Goal: Task Accomplishment & Management: Manage account settings

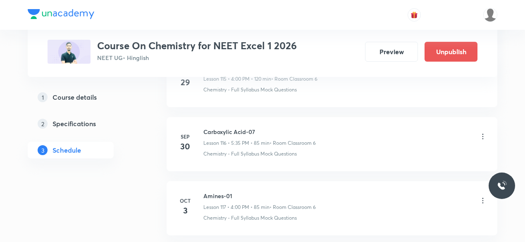
scroll to position [8011, 0]
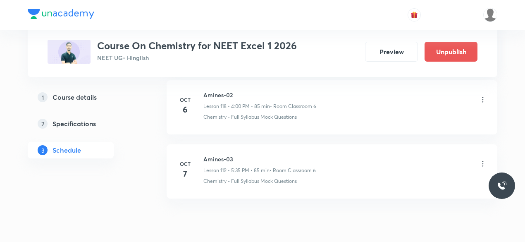
click at [484, 160] on icon at bounding box center [483, 164] width 8 height 8
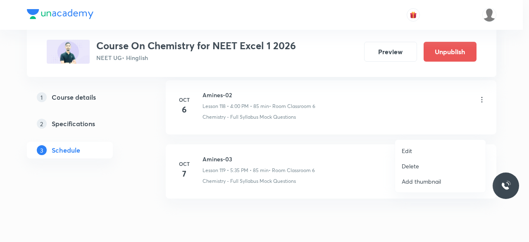
click at [406, 164] on p "Delete" at bounding box center [410, 166] width 17 height 9
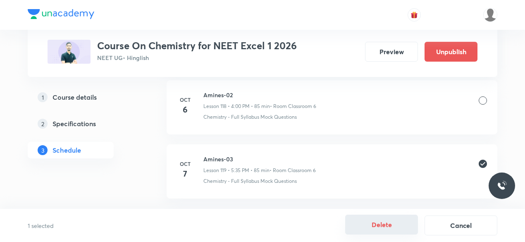
click at [369, 227] on button "Delete" at bounding box center [381, 225] width 73 height 20
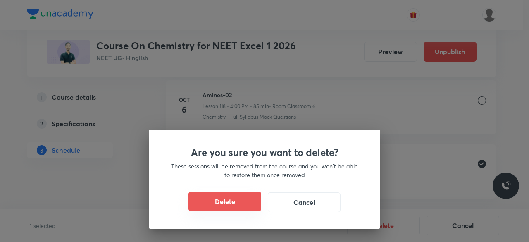
click at [247, 201] on button "Delete" at bounding box center [224, 201] width 73 height 20
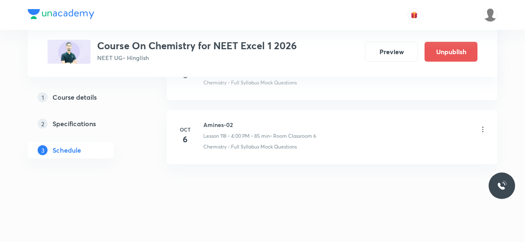
scroll to position [7948, 0]
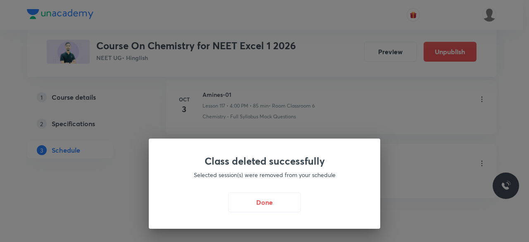
click at [247, 201] on button "Done" at bounding box center [264, 202] width 73 height 20
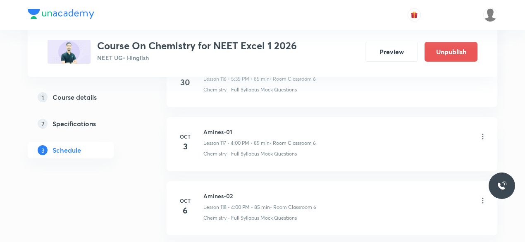
scroll to position [7910, 0]
drag, startPoint x: 203, startPoint y: 162, endPoint x: 238, endPoint y: 163, distance: 34.3
click at [238, 192] on h6 "Amines-02" at bounding box center [259, 196] width 113 height 9
copy h6 "Amines-02"
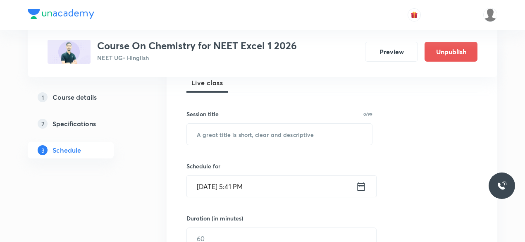
scroll to position [128, 0]
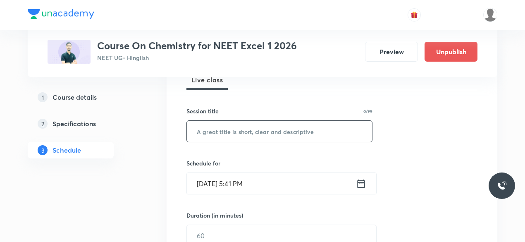
click at [218, 132] on input "text" at bounding box center [279, 131] width 185 height 21
paste input "Amines-02"
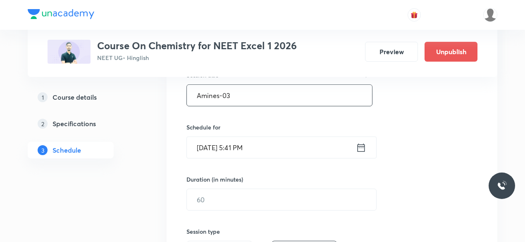
scroll to position [167, 0]
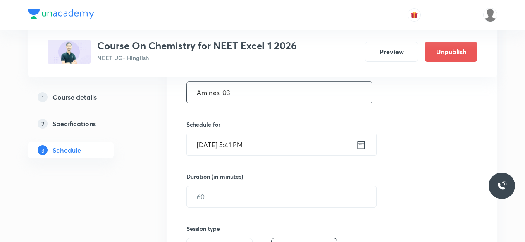
type input "Amines-03"
click at [363, 142] on icon at bounding box center [361, 145] width 10 height 12
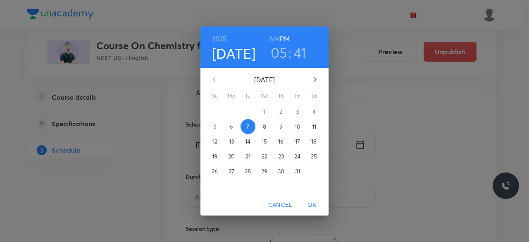
click at [282, 52] on h3 "05" at bounding box center [279, 52] width 17 height 17
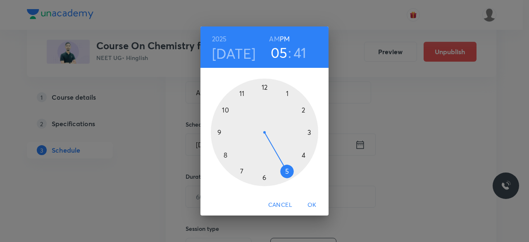
click at [299, 52] on h3 "41" at bounding box center [299, 52] width 13 height 17
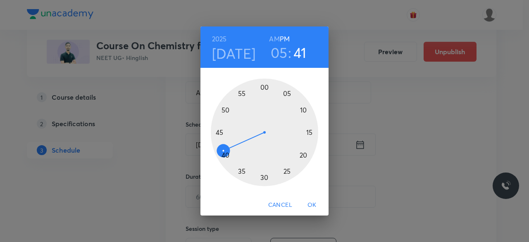
click at [219, 133] on div at bounding box center [264, 132] width 107 height 107
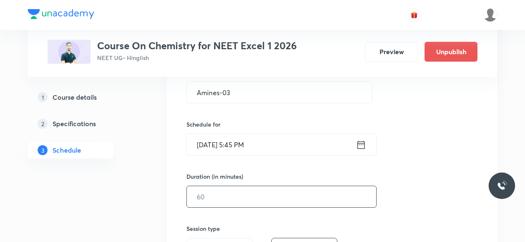
click at [220, 201] on input "text" at bounding box center [281, 196] width 189 height 21
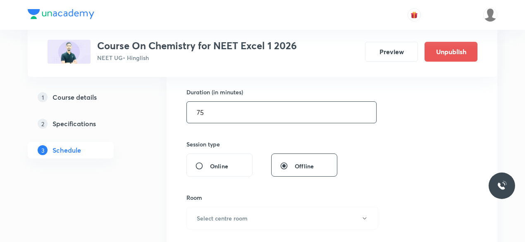
scroll to position [272, 0]
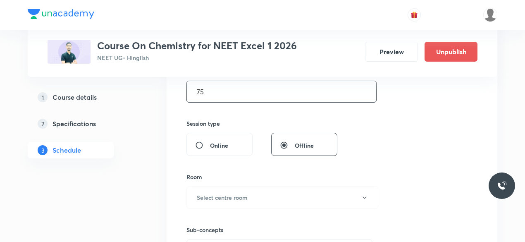
type input "75"
click at [220, 201] on button "Select centre room" at bounding box center [282, 197] width 192 height 23
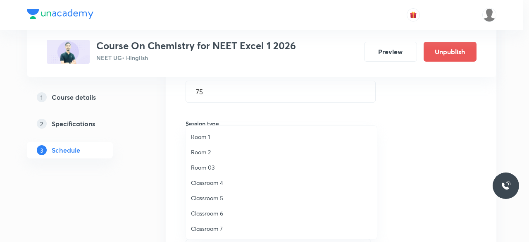
click at [216, 213] on span "Classroom 6" at bounding box center [281, 213] width 181 height 9
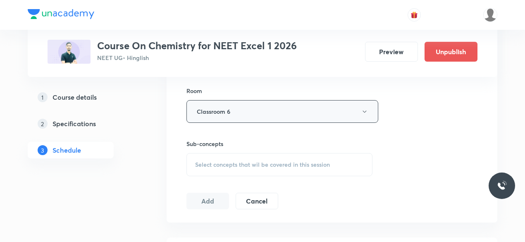
scroll to position [358, 0]
click at [203, 160] on span "Select concepts that wil be covered in this session" at bounding box center [262, 163] width 135 height 7
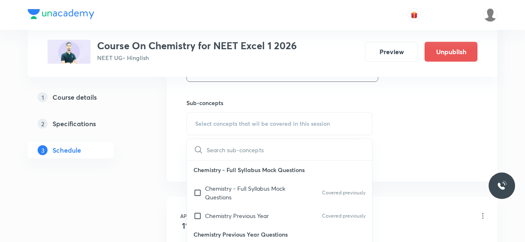
scroll to position [401, 0]
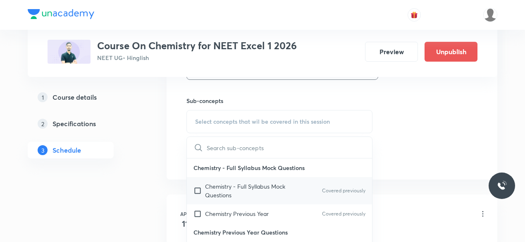
click at [198, 191] on input "checkbox" at bounding box center [199, 190] width 12 height 17
checkbox input "true"
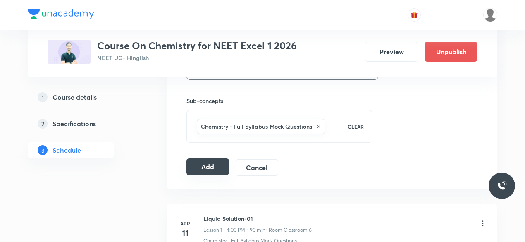
click at [203, 166] on button "Add" at bounding box center [207, 166] width 43 height 17
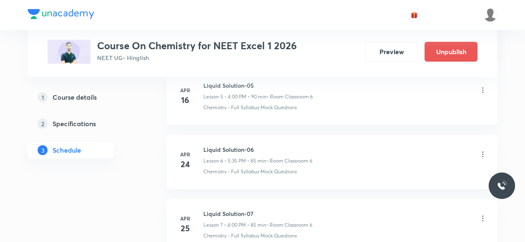
click at [188, 175] on li "[DATE] Liquid Solution-06 Lesson 6 • 5:35 PM • 85 min • Room Classroom 6 Chemis…" at bounding box center [332, 162] width 331 height 54
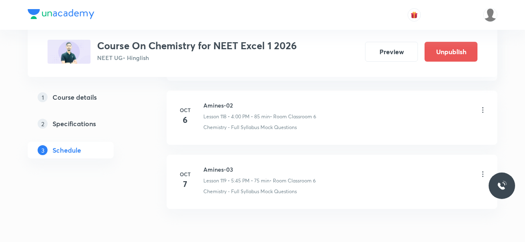
scroll to position [7621, 0]
click at [188, 175] on li "[DATE] Amines-03 Lesson 119 • 5:45 PM • 75 min • Room Classroom 6 Chemistry - F…" at bounding box center [332, 182] width 331 height 54
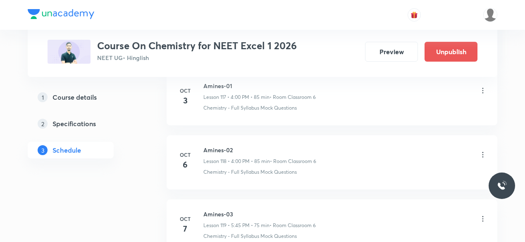
scroll to position [7633, 0]
